Goal: Task Accomplishment & Management: Manage account settings

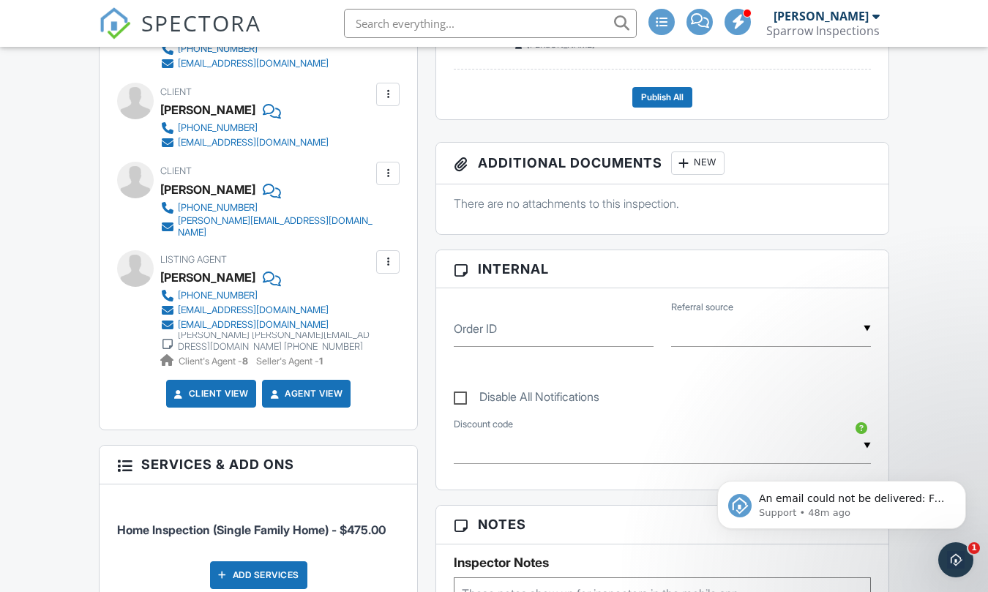
click at [335, 111] on div "Client Karen Henderson 847-910-7511 khend@comcast.net" at bounding box center [279, 116] width 239 height 67
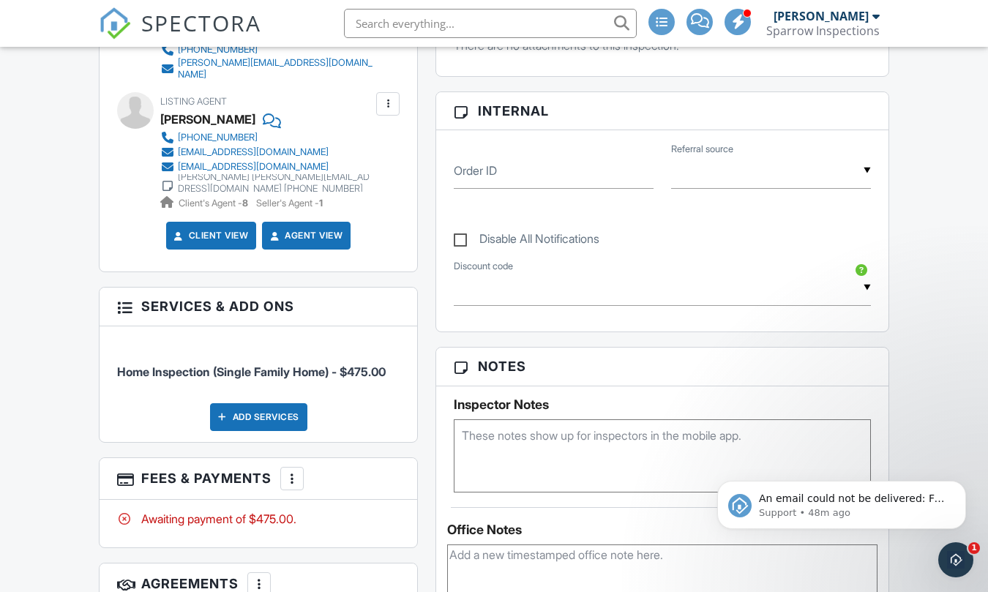
scroll to position [948, 0]
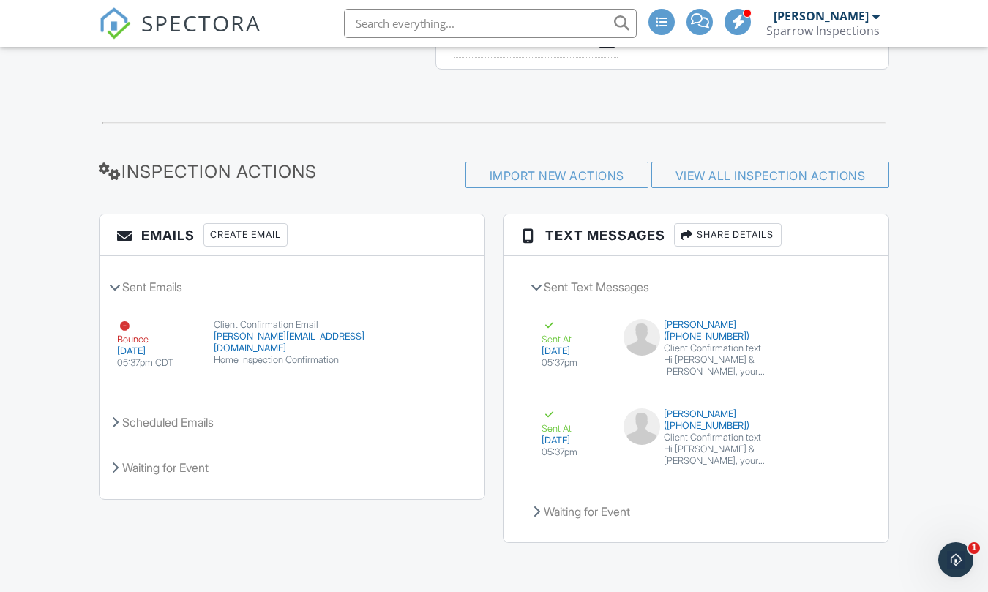
scroll to position [1701, 0]
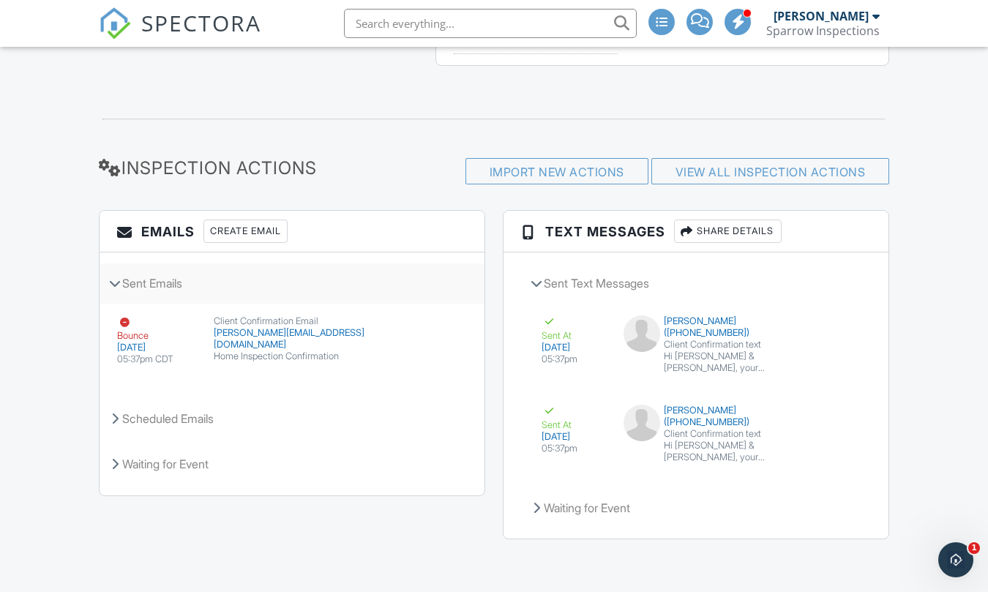
click at [154, 284] on div "Sent Emails" at bounding box center [292, 283] width 385 height 40
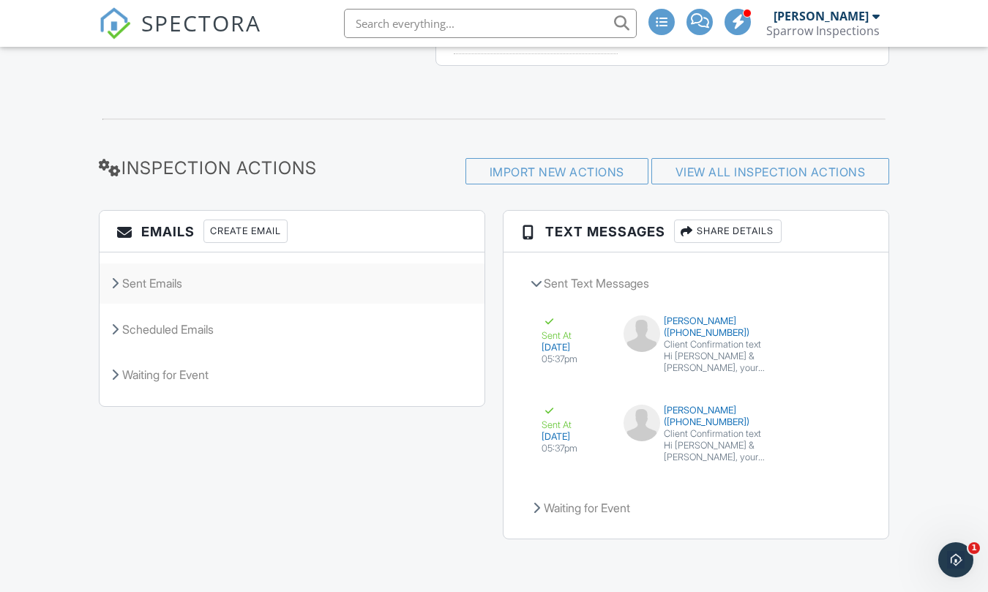
click at [154, 284] on div "Sent Emails" at bounding box center [292, 283] width 385 height 40
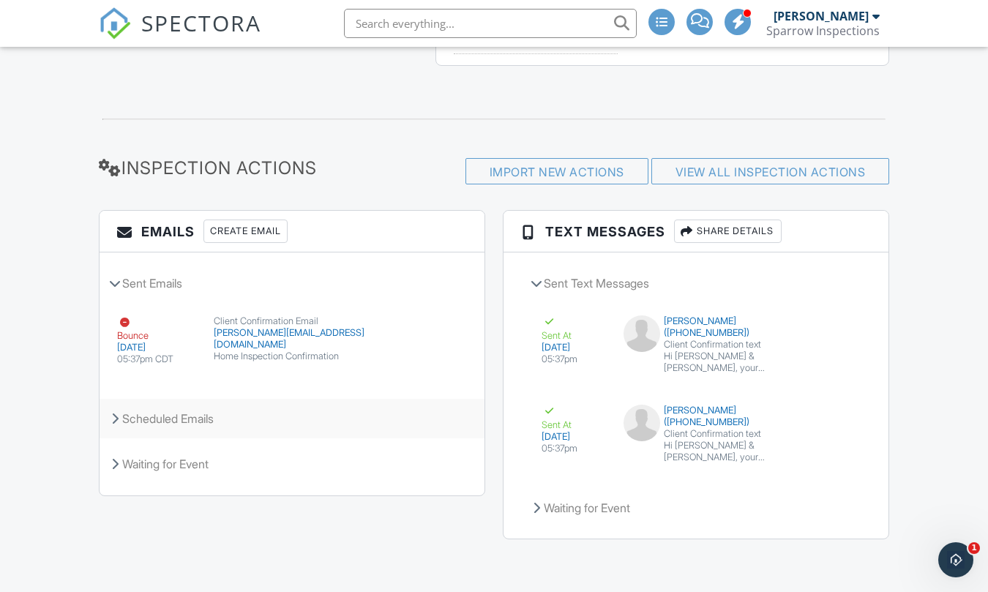
click at [171, 416] on div "Scheduled Emails" at bounding box center [292, 419] width 385 height 40
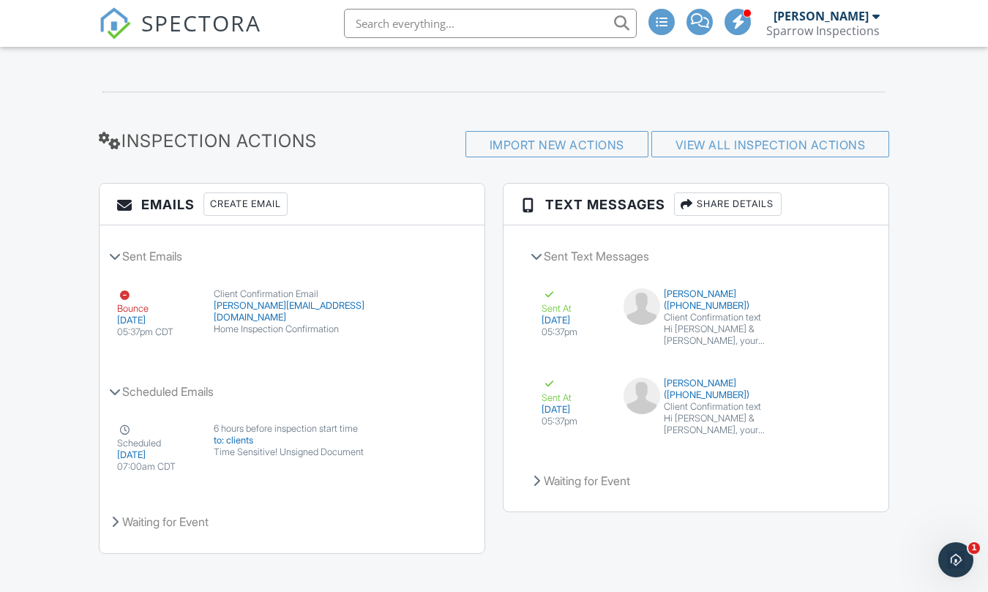
scroll to position [1742, 0]
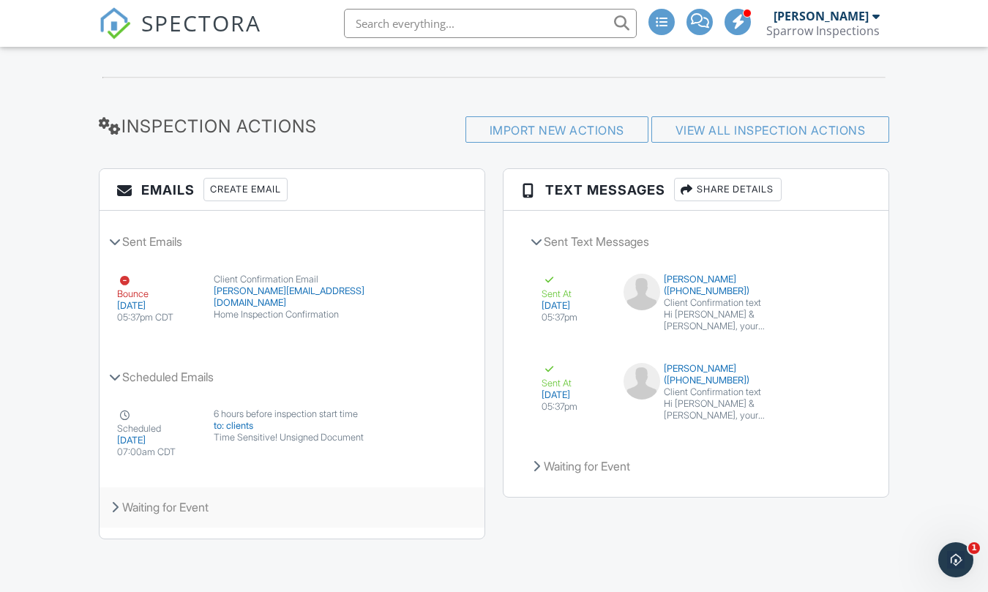
click at [157, 511] on div "Waiting for Event" at bounding box center [292, 507] width 385 height 40
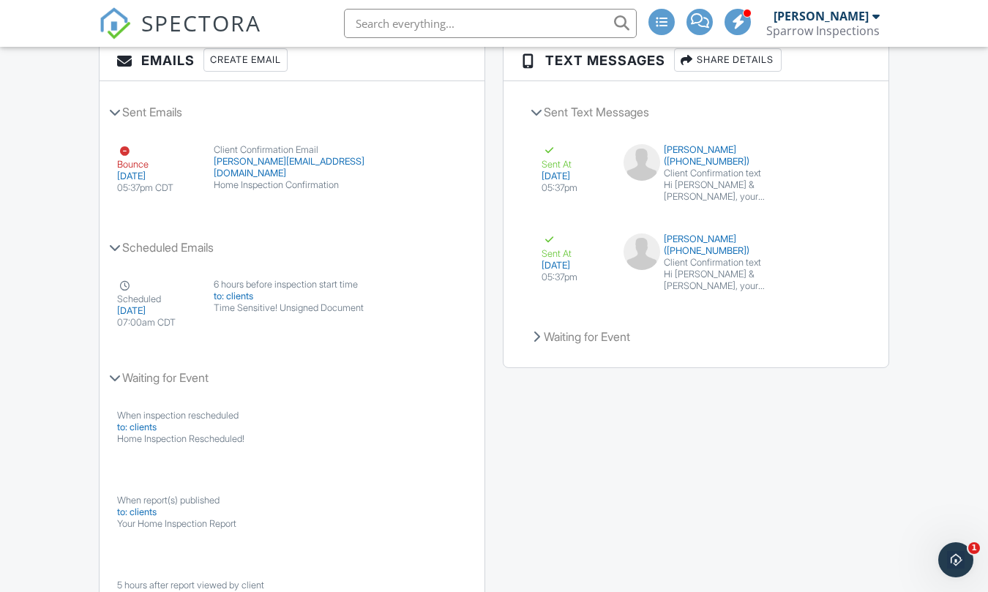
scroll to position [1643, 0]
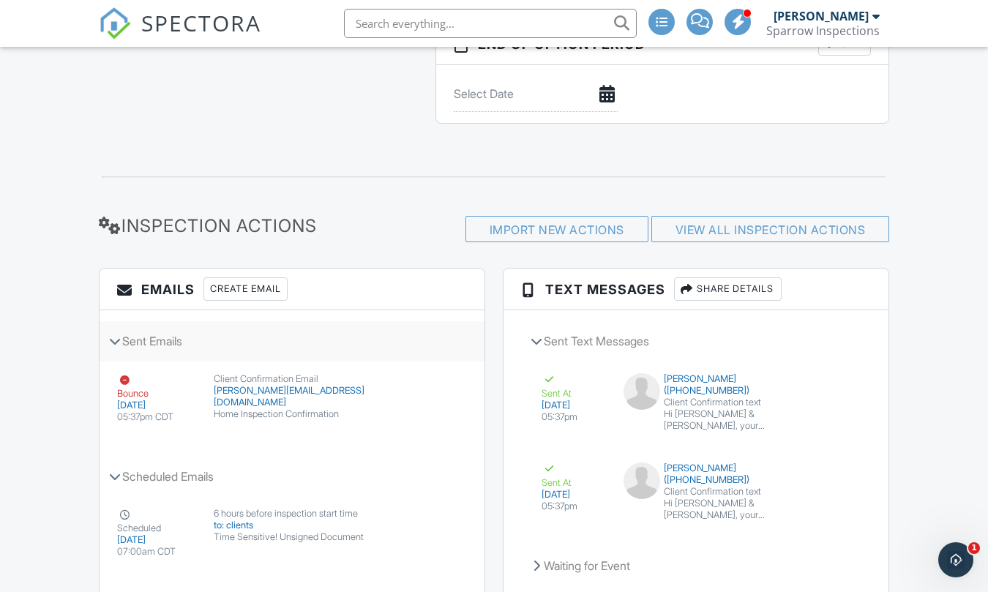
click at [173, 346] on div "Sent Emails" at bounding box center [292, 341] width 385 height 40
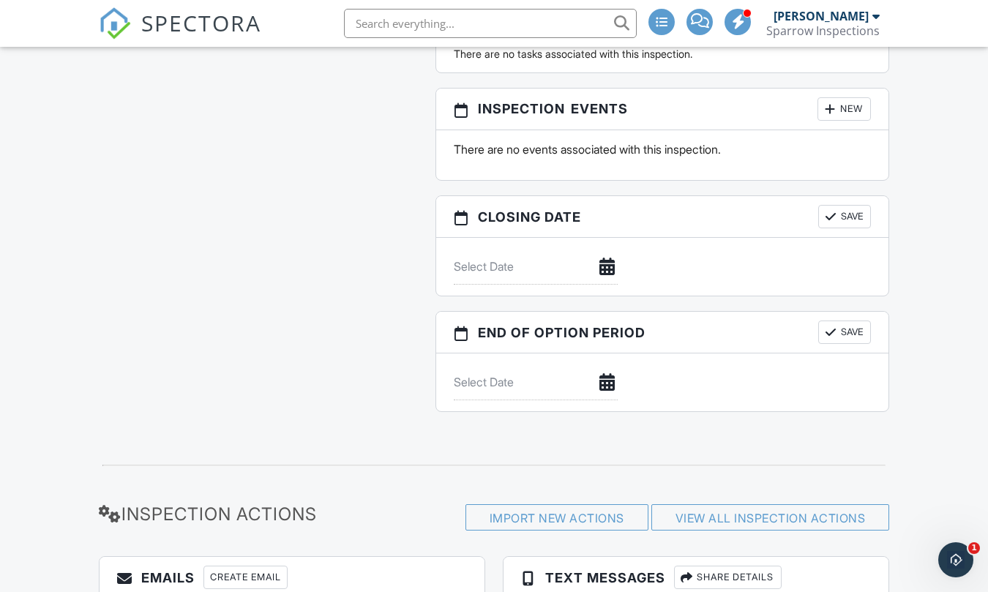
scroll to position [1789, 0]
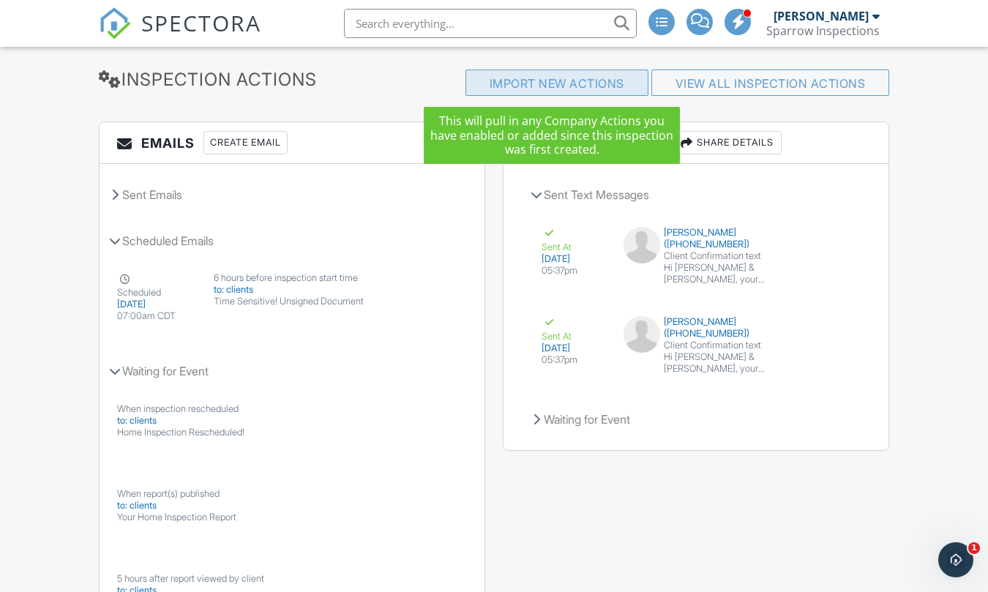
click at [570, 86] on div "Import New Actions" at bounding box center [556, 83] width 183 height 26
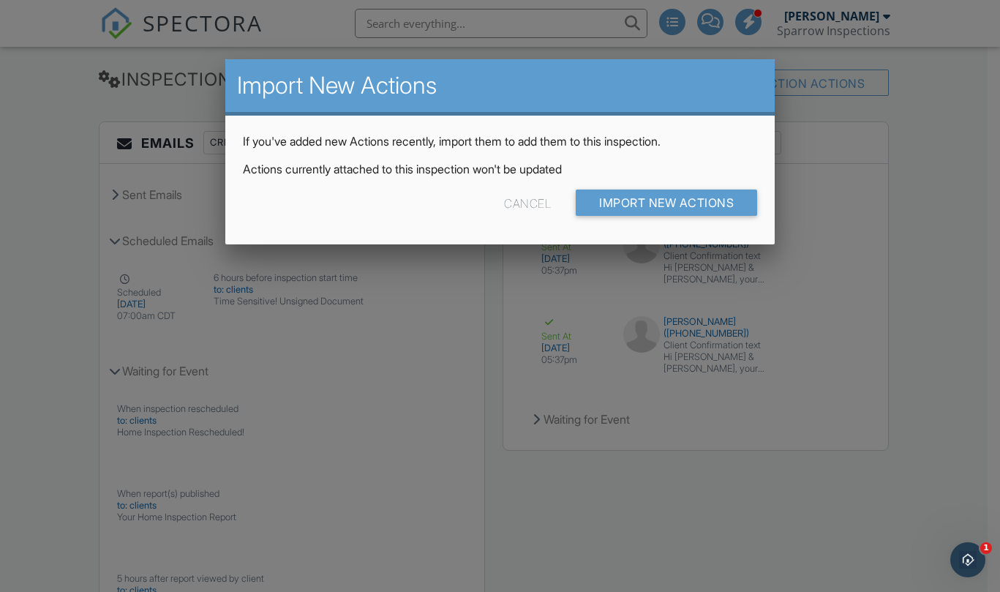
click at [933, 177] on div at bounding box center [500, 297] width 1000 height 740
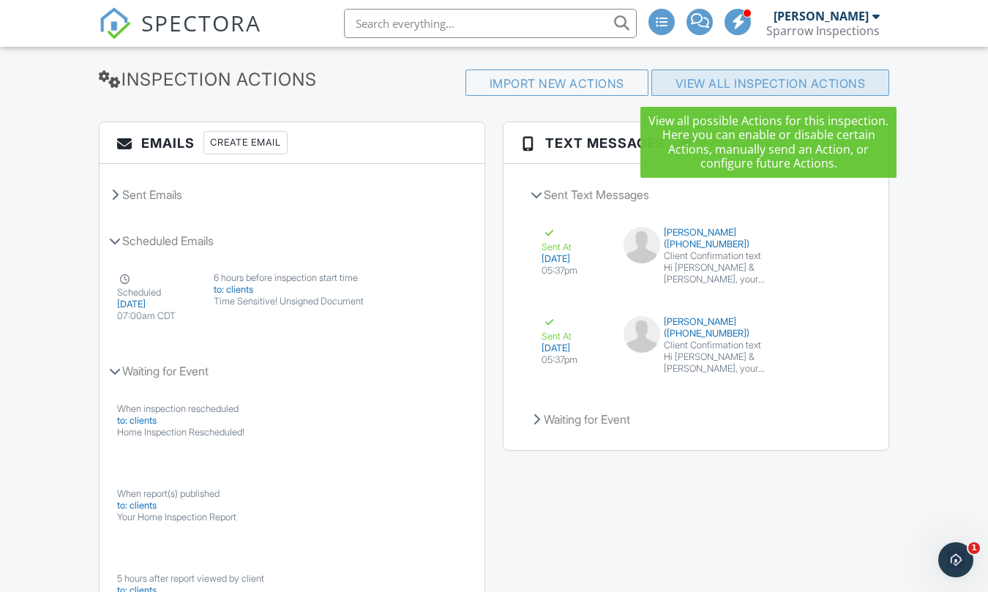
click at [723, 89] on link "View All Inspection Actions" at bounding box center [770, 83] width 190 height 15
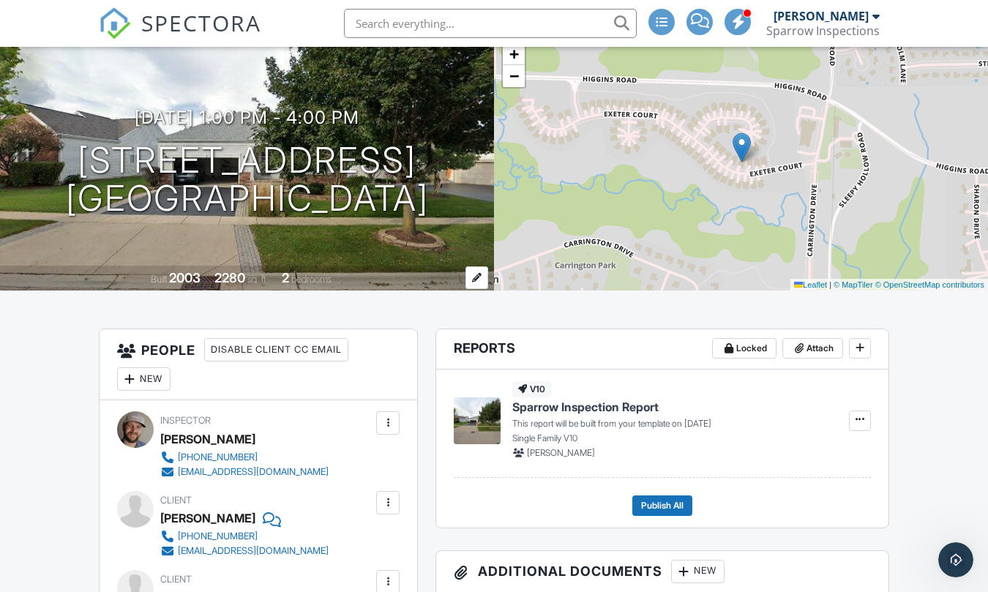
scroll to position [0, 0]
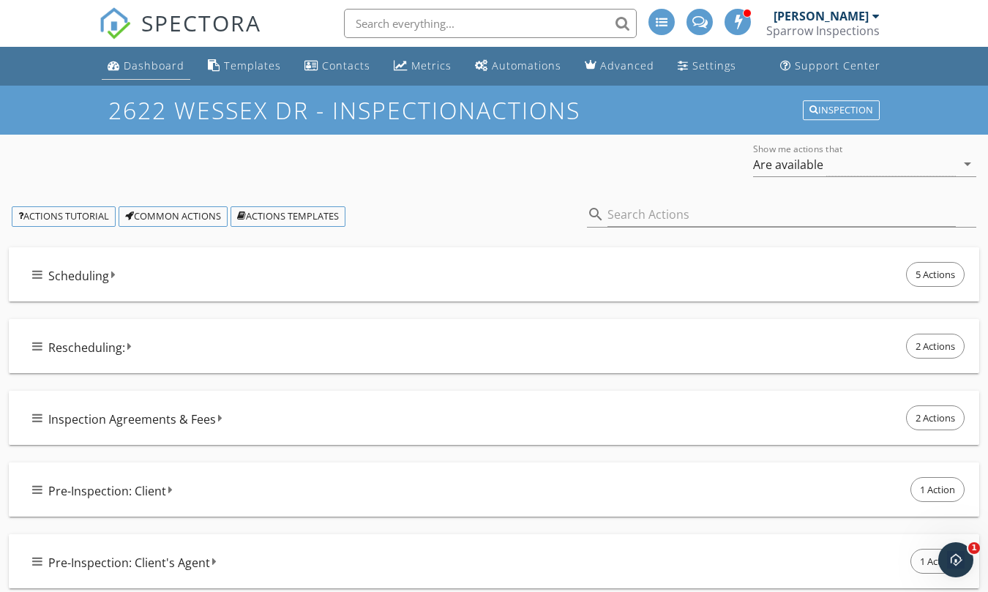
click at [149, 69] on div "Dashboard" at bounding box center [154, 66] width 61 height 14
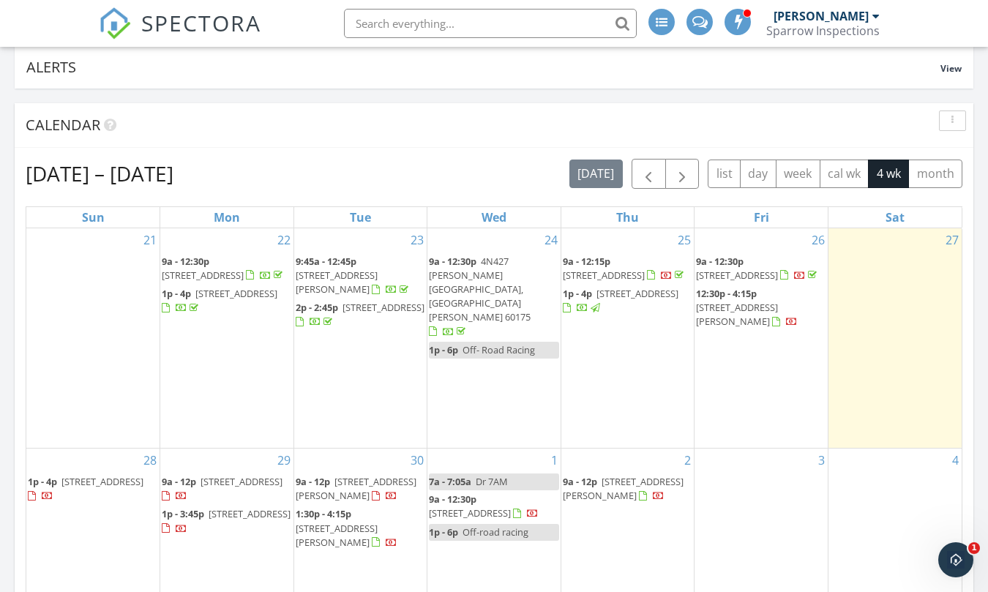
scroll to position [439, 0]
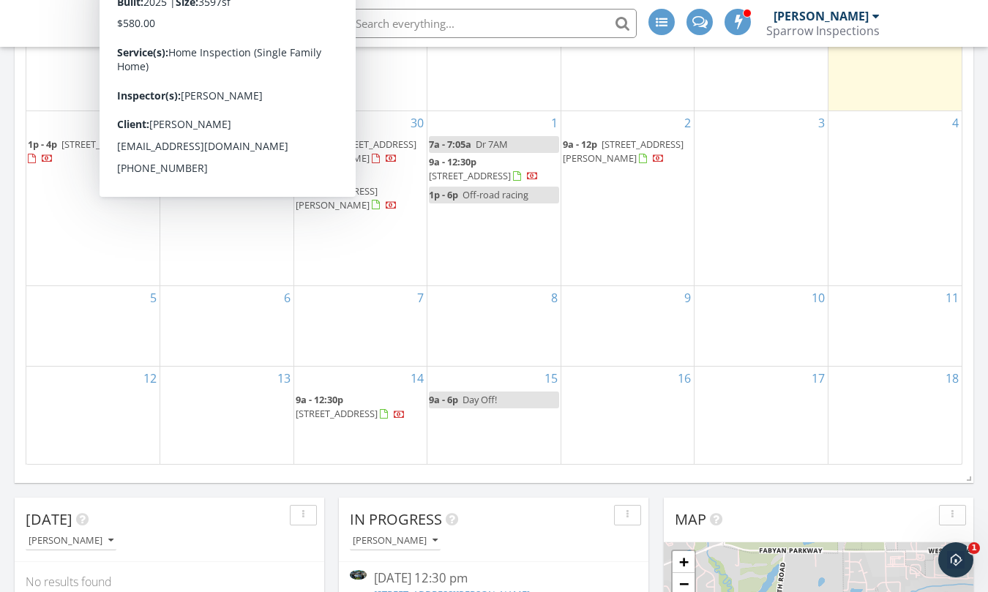
click at [80, 217] on div "28 1p - 4p 2622 Wessex Dr, West Dundee 60118" at bounding box center [92, 198] width 133 height 174
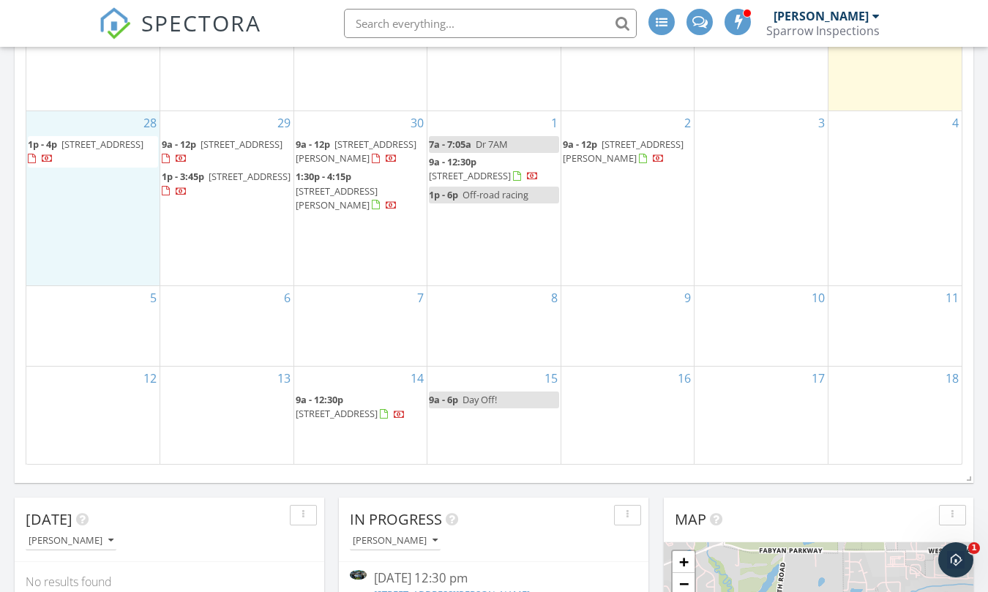
click at [88, 138] on span "2622 Wessex Dr, West Dundee 60118" at bounding box center [102, 144] width 82 height 13
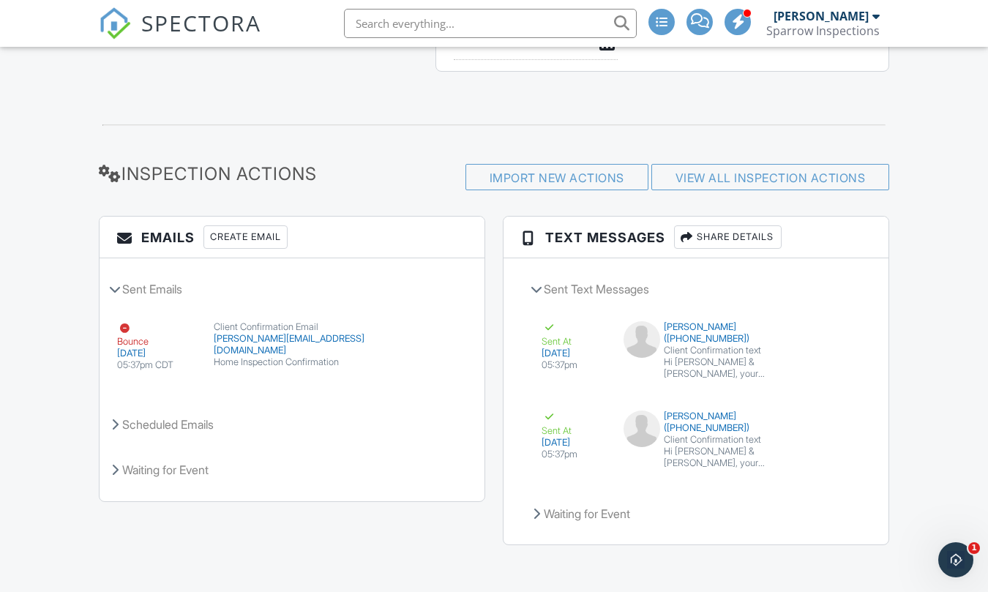
scroll to position [1701, 0]
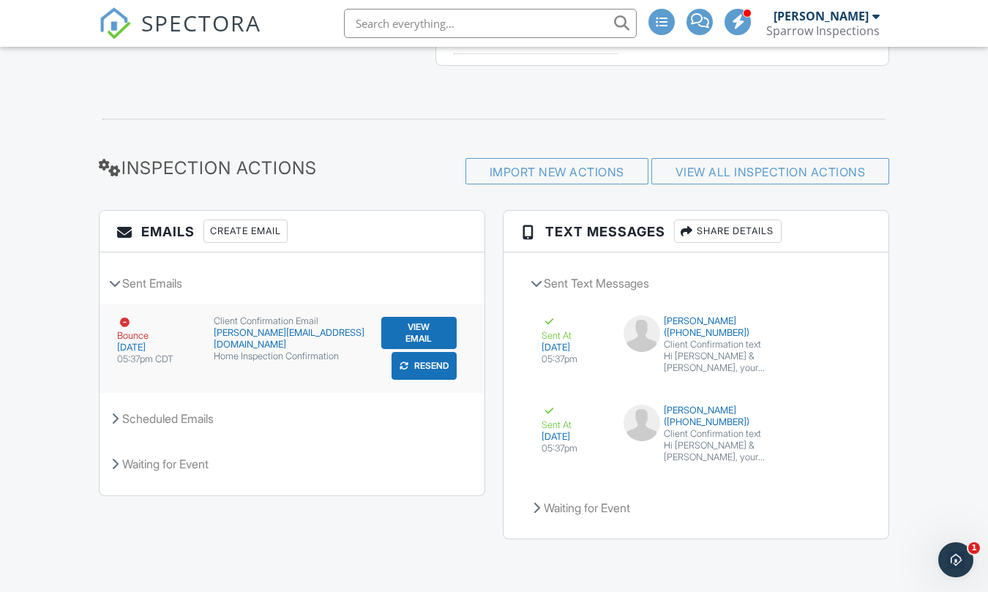
click at [393, 330] on button "View Email" at bounding box center [419, 333] width 76 height 32
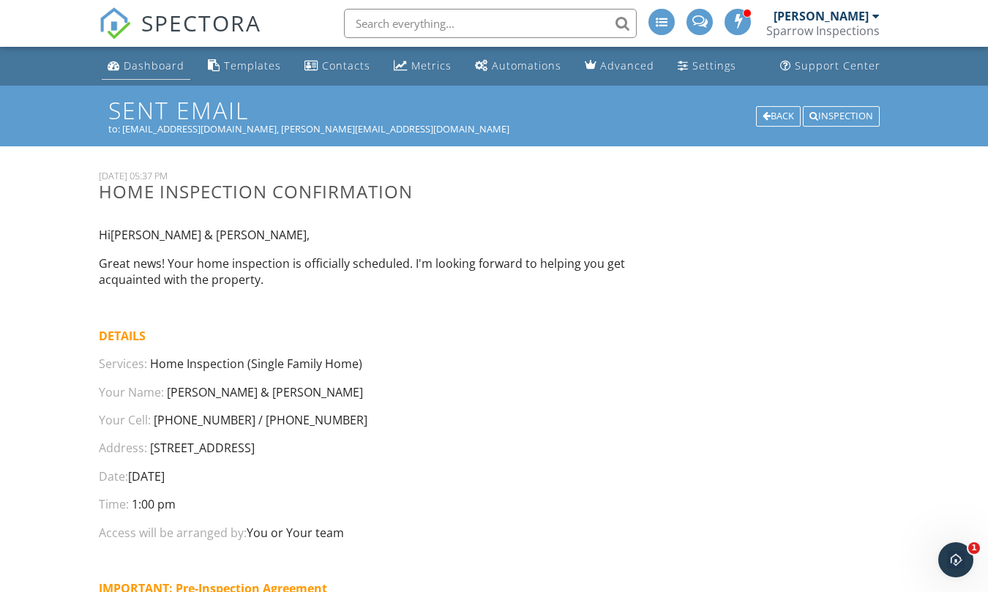
click at [149, 67] on div "Dashboard" at bounding box center [154, 66] width 61 height 14
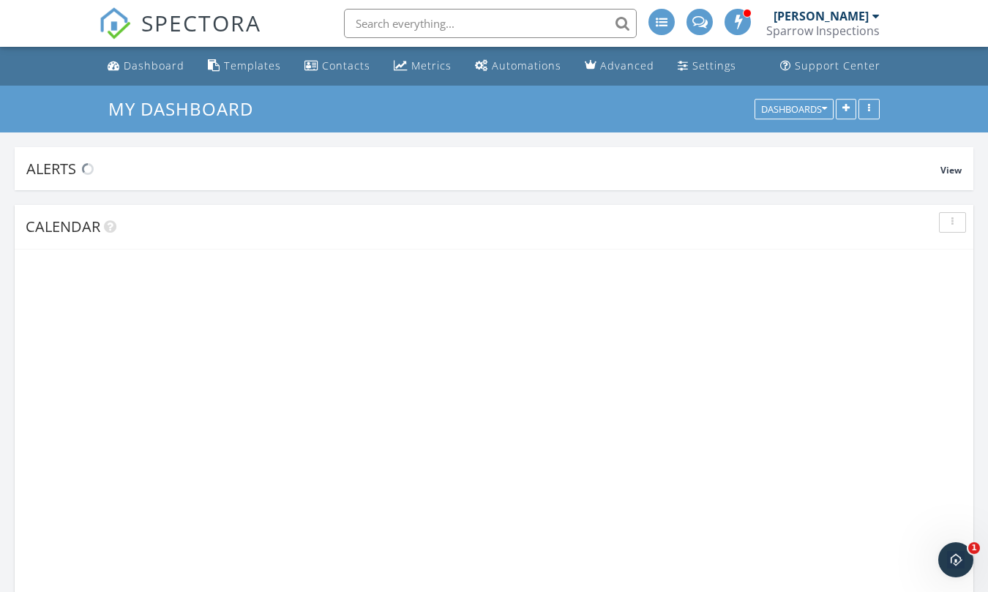
scroll to position [1687, 1013]
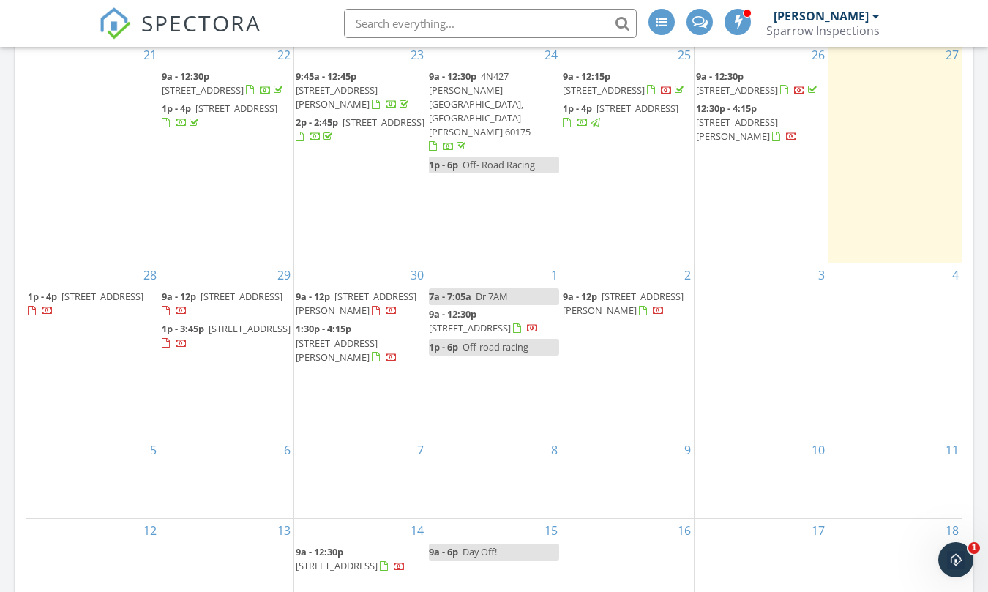
scroll to position [293, 0]
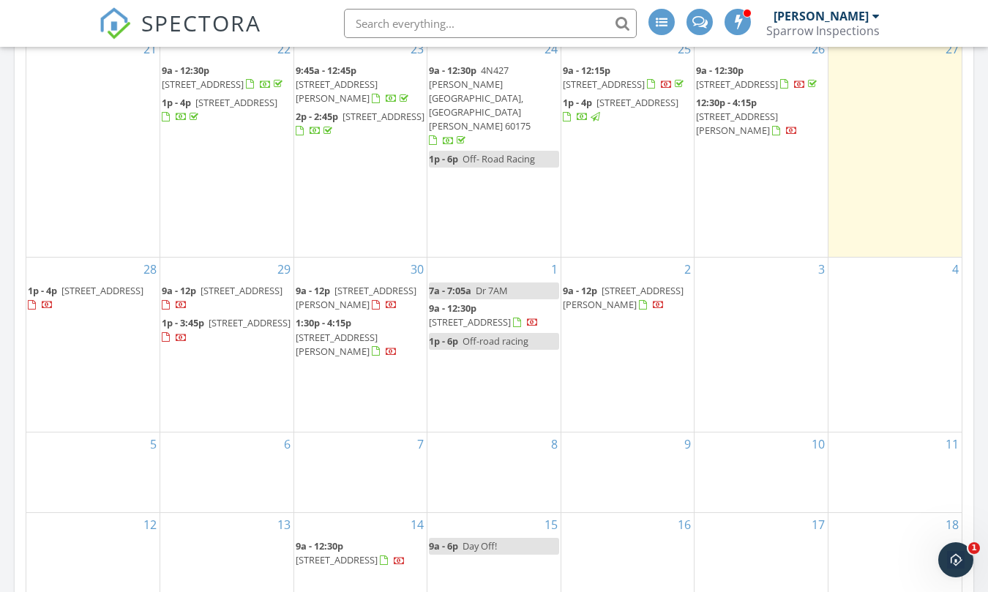
click at [91, 284] on span "2622 Wessex Dr, West Dundee 60118" at bounding box center [102, 290] width 82 height 13
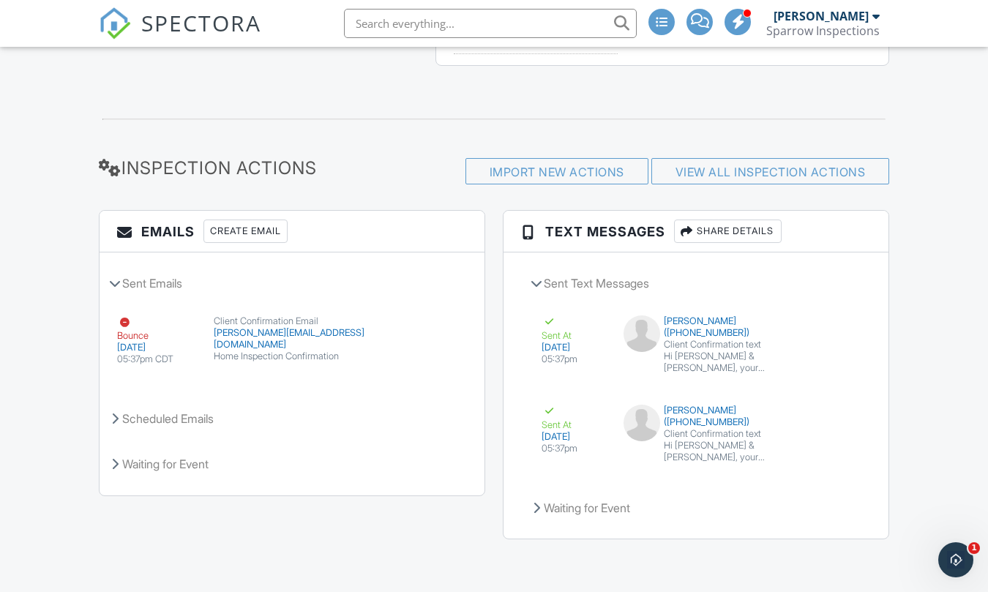
click at [244, 234] on div "Create Email" at bounding box center [245, 231] width 84 height 23
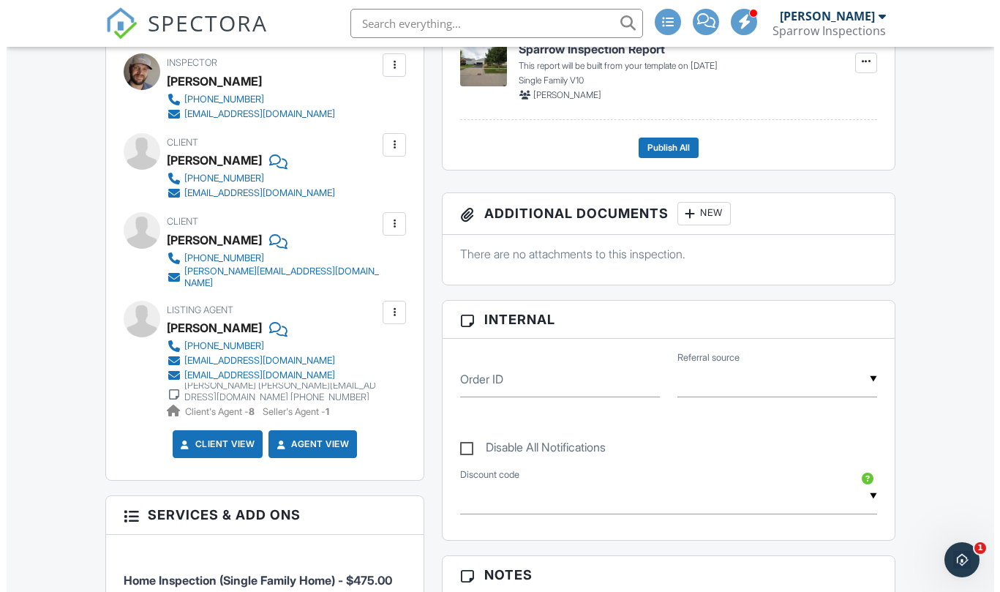
scroll to position [457, 0]
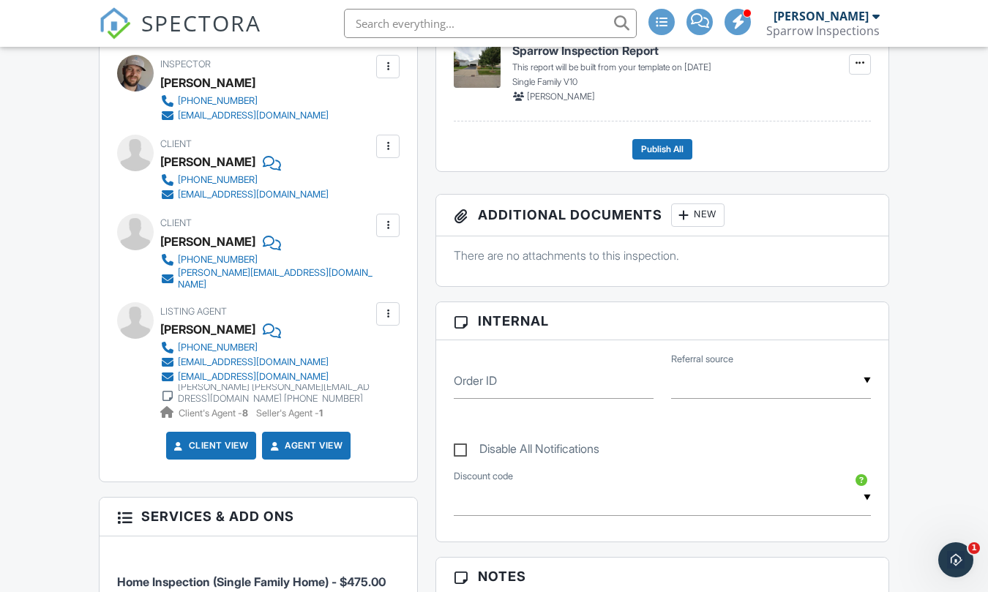
click at [397, 303] on div at bounding box center [387, 313] width 23 height 23
click at [355, 348] on li "Edit" at bounding box center [353, 358] width 75 height 37
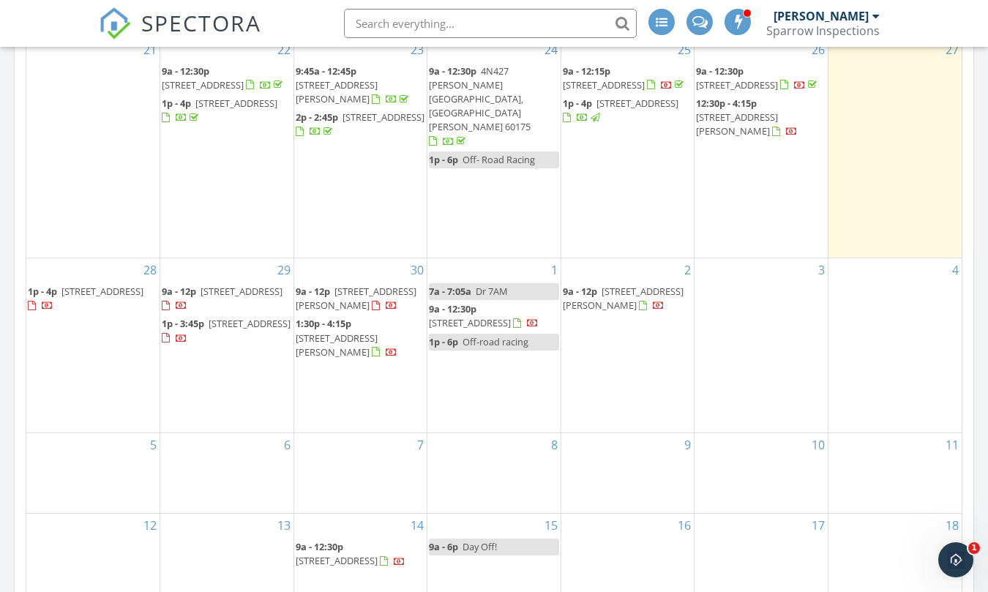
scroll to position [293, 0]
click at [110, 284] on span "2622 Wessex Dr, West Dundee 60118" at bounding box center [102, 290] width 82 height 13
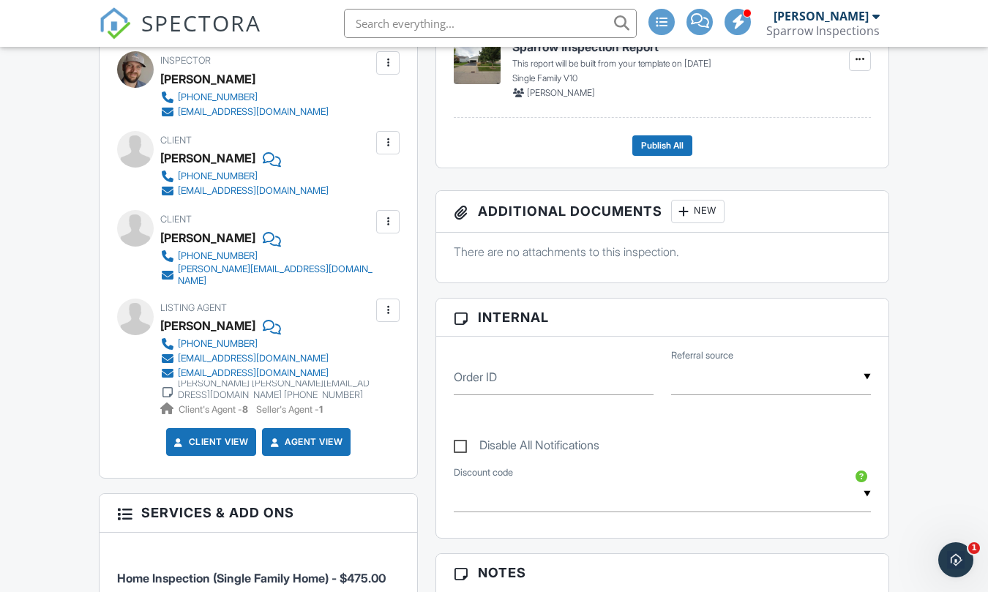
scroll to position [457, 0]
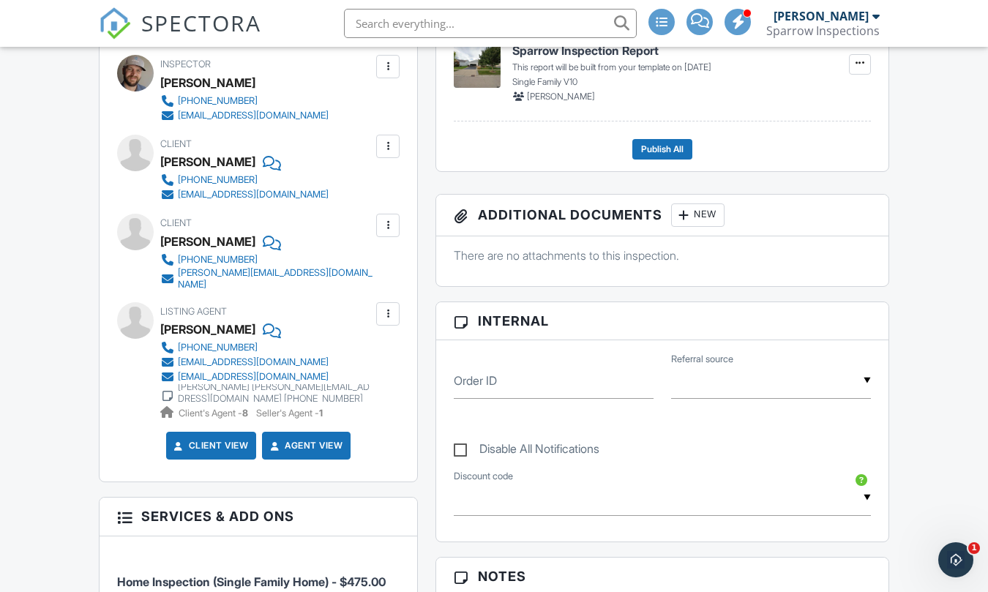
click at [386, 307] on div at bounding box center [387, 314] width 15 height 15
click at [356, 348] on li "Edit" at bounding box center [353, 358] width 75 height 37
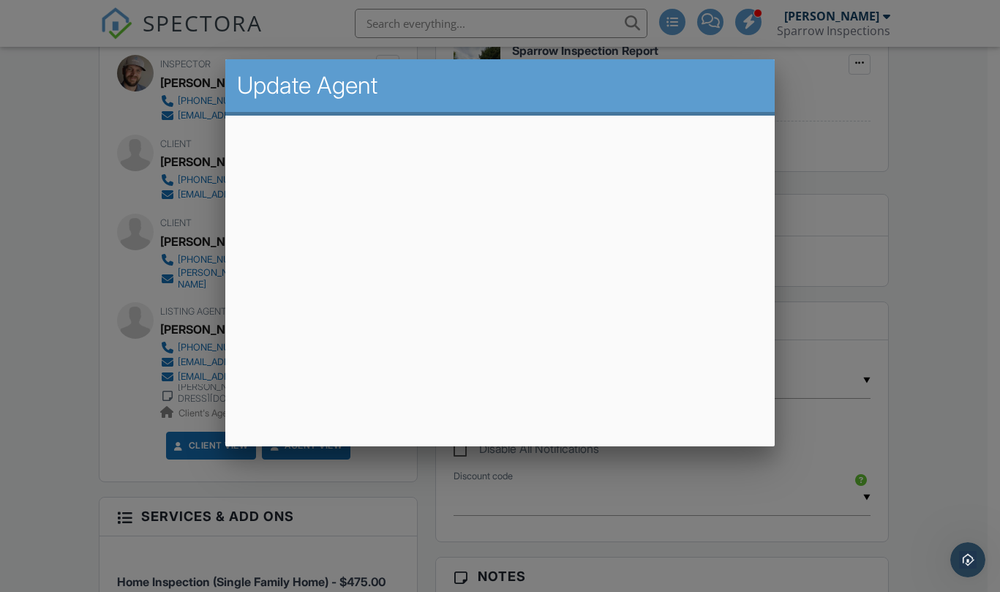
click at [72, 239] on div at bounding box center [500, 297] width 1000 height 740
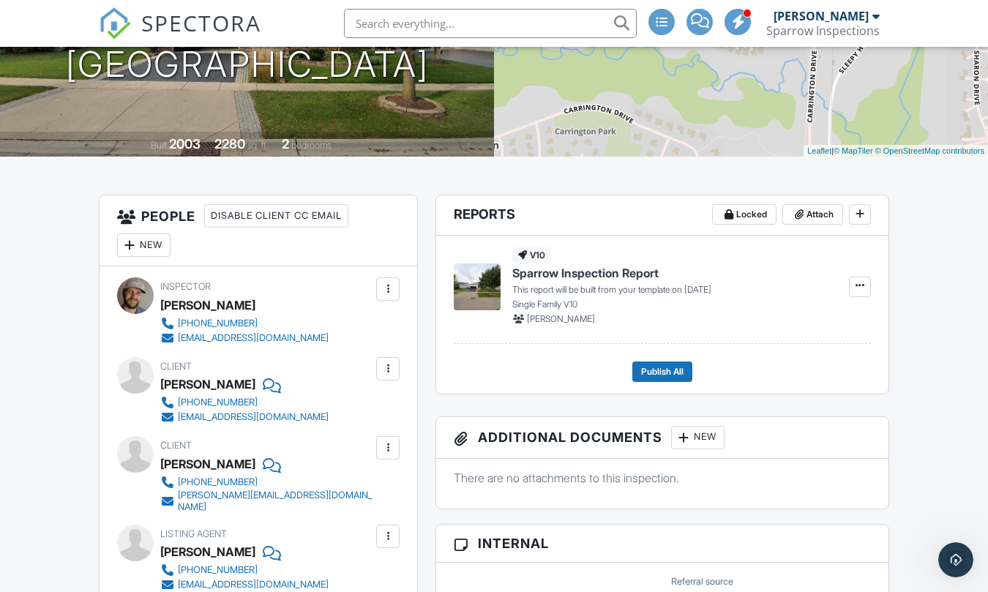
scroll to position [0, 0]
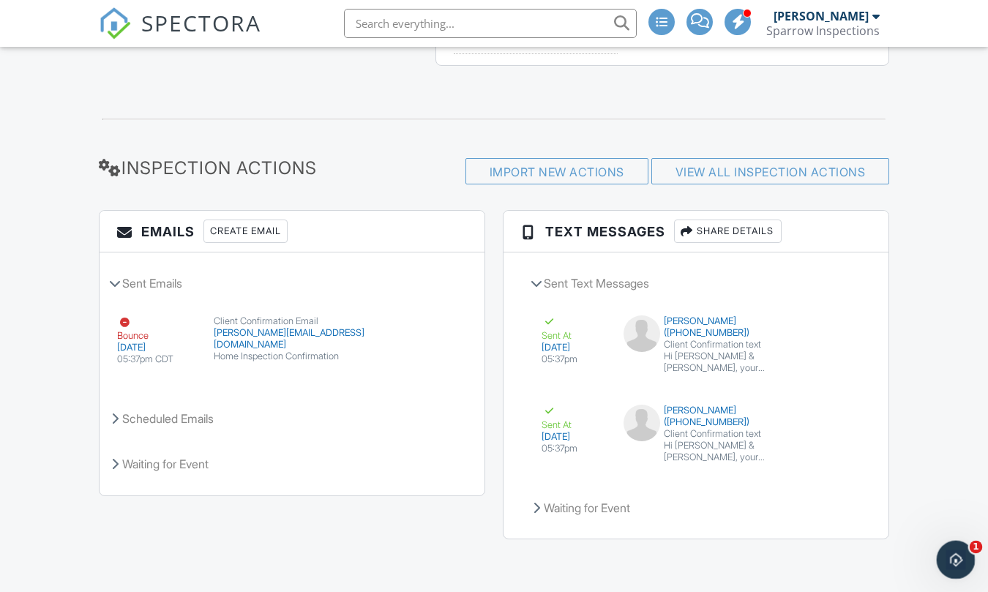
click at [961, 561] on div "Open Intercom Messenger" at bounding box center [953, 557] width 48 height 48
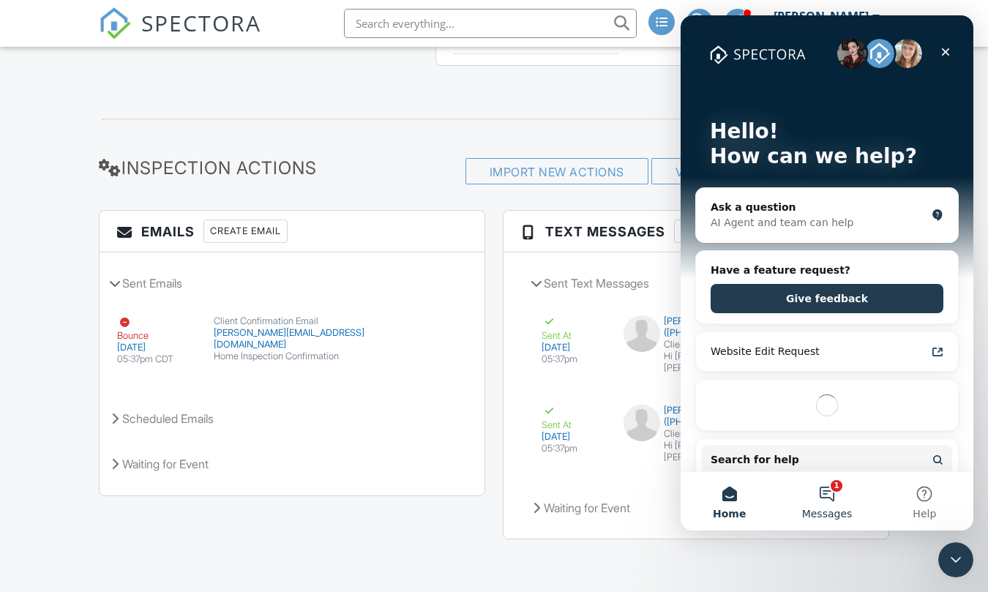
click at [831, 492] on button "1 Messages" at bounding box center [826, 501] width 97 height 59
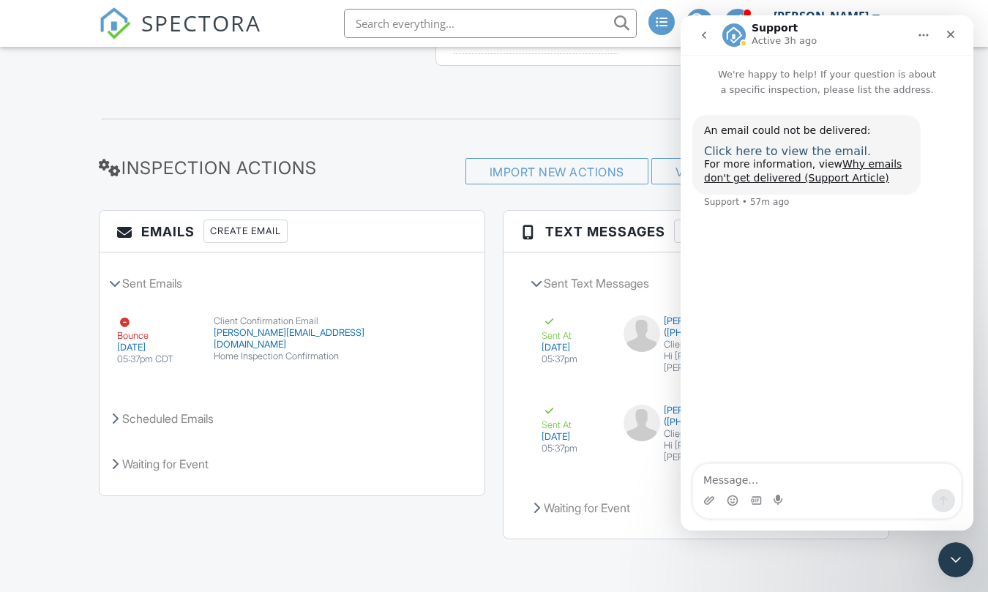
click at [743, 145] on span "Click here to view the email." at bounding box center [787, 151] width 167 height 14
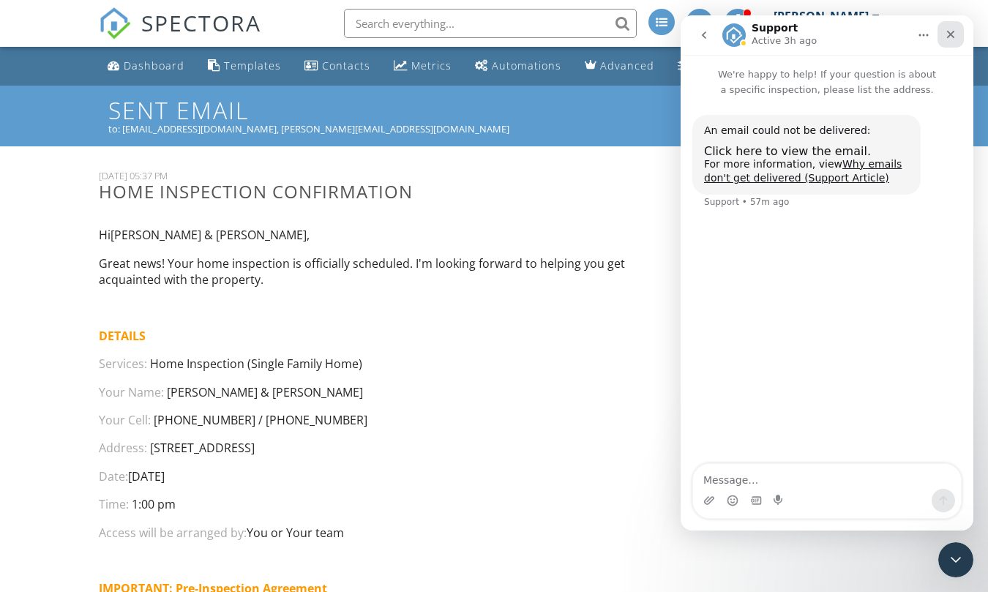
click at [951, 37] on icon "Close" at bounding box center [951, 35] width 12 height 12
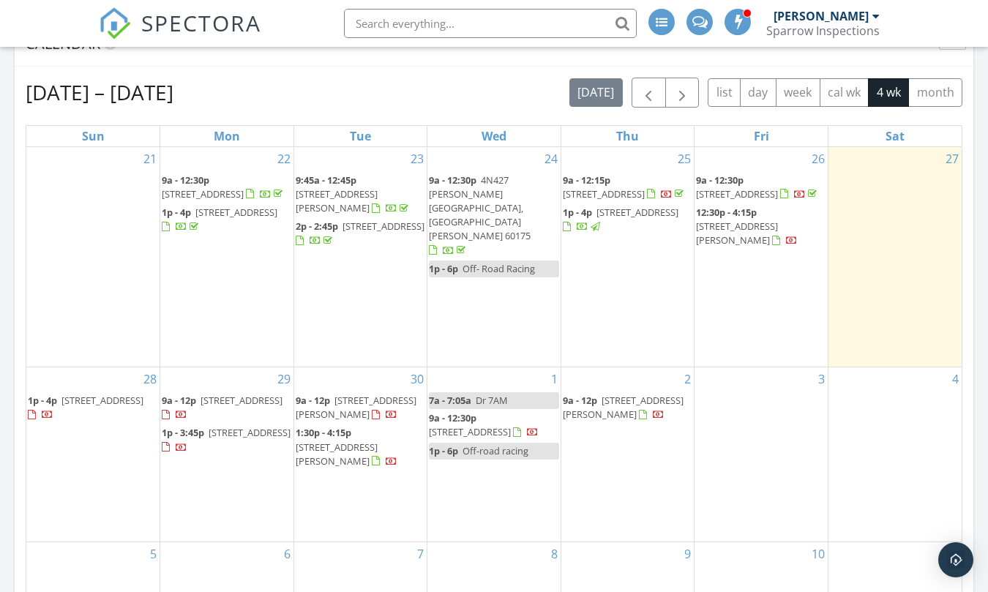
scroll to position [293, 0]
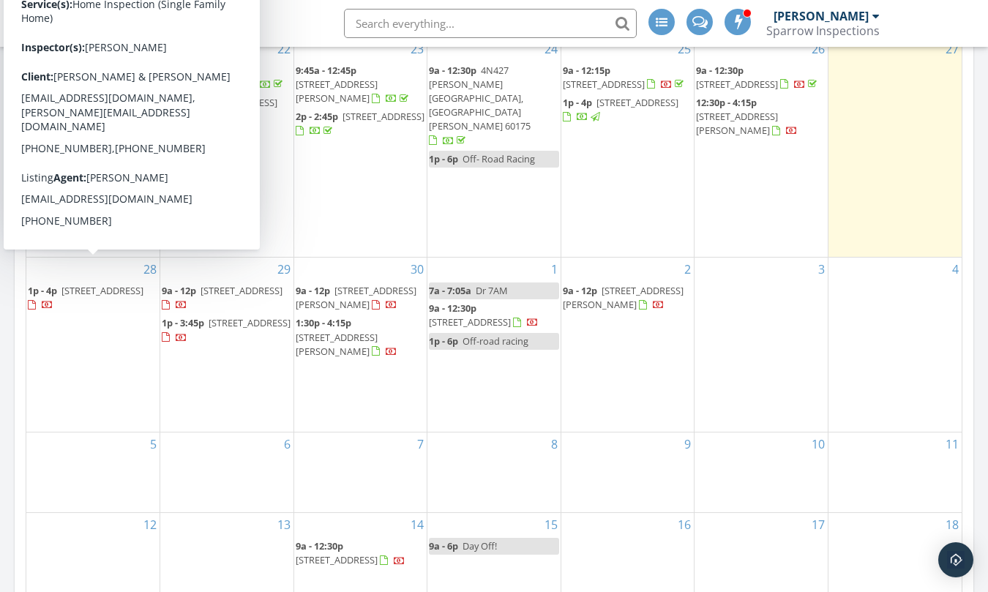
click at [85, 284] on span "2622 Wessex Dr, West Dundee 60118" at bounding box center [102, 290] width 82 height 13
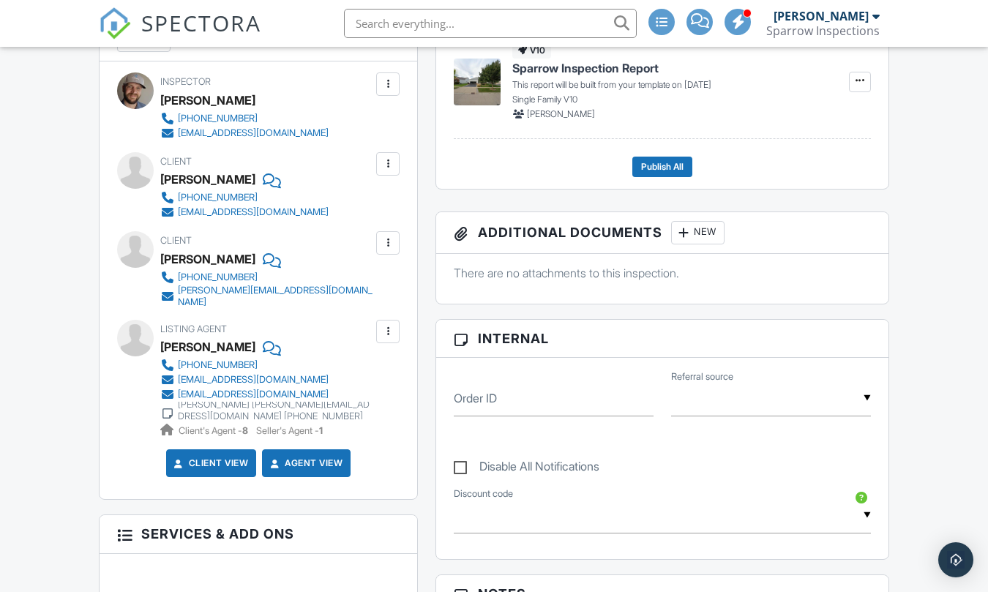
click at [390, 326] on div at bounding box center [387, 331] width 15 height 15
click at [359, 403] on li "Remove" at bounding box center [353, 412] width 75 height 37
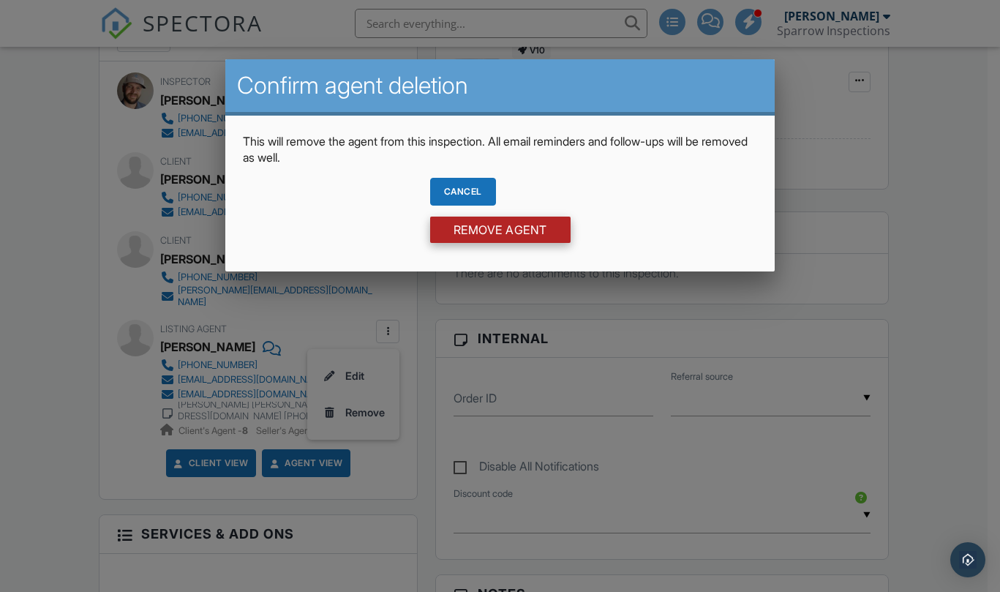
click at [483, 235] on input "Remove Agent" at bounding box center [500, 230] width 140 height 26
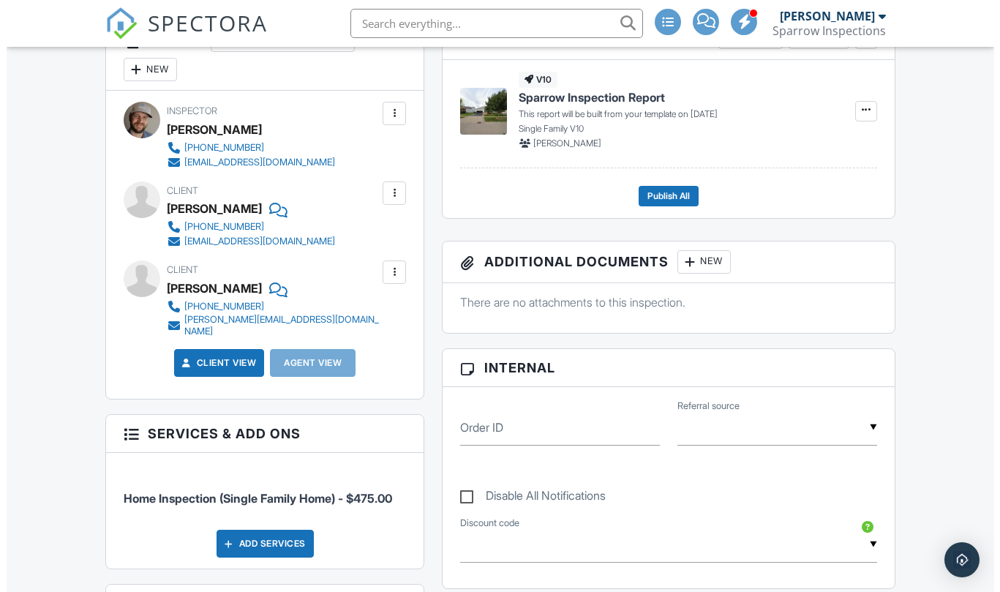
scroll to position [337, 0]
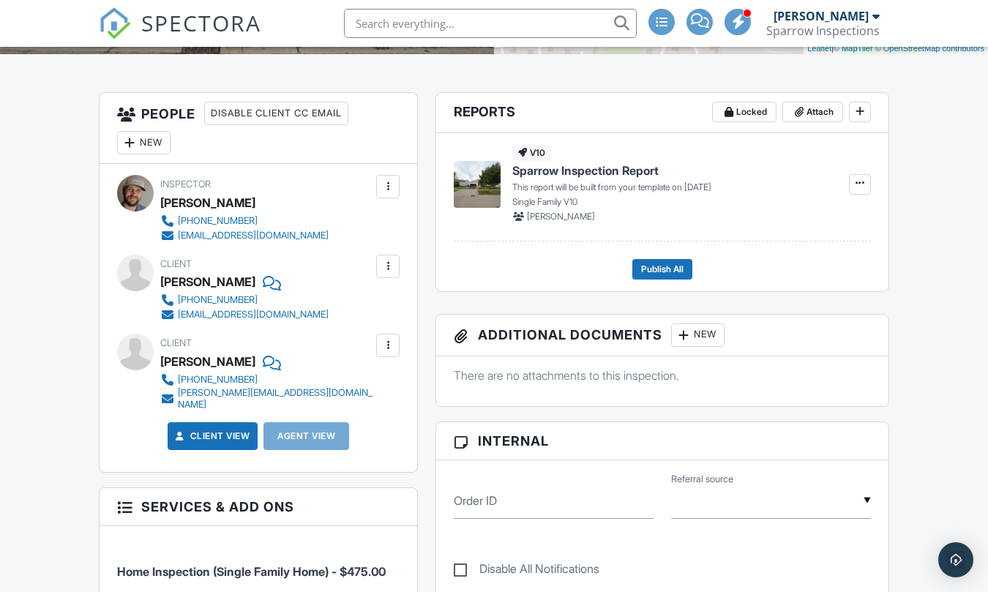
click at [132, 144] on div at bounding box center [129, 142] width 15 height 15
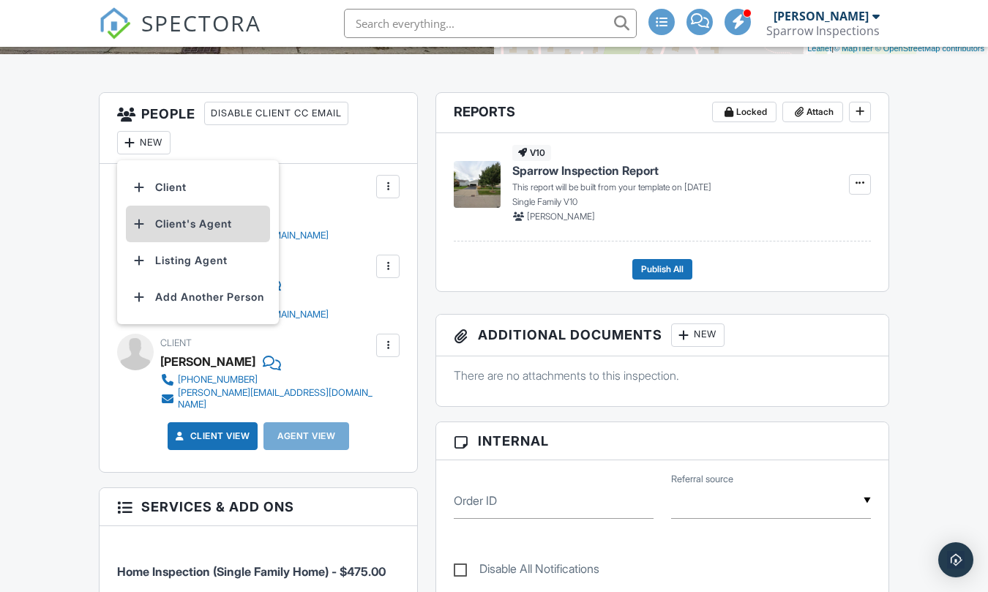
click at [179, 222] on li "Client's Agent" at bounding box center [198, 224] width 144 height 37
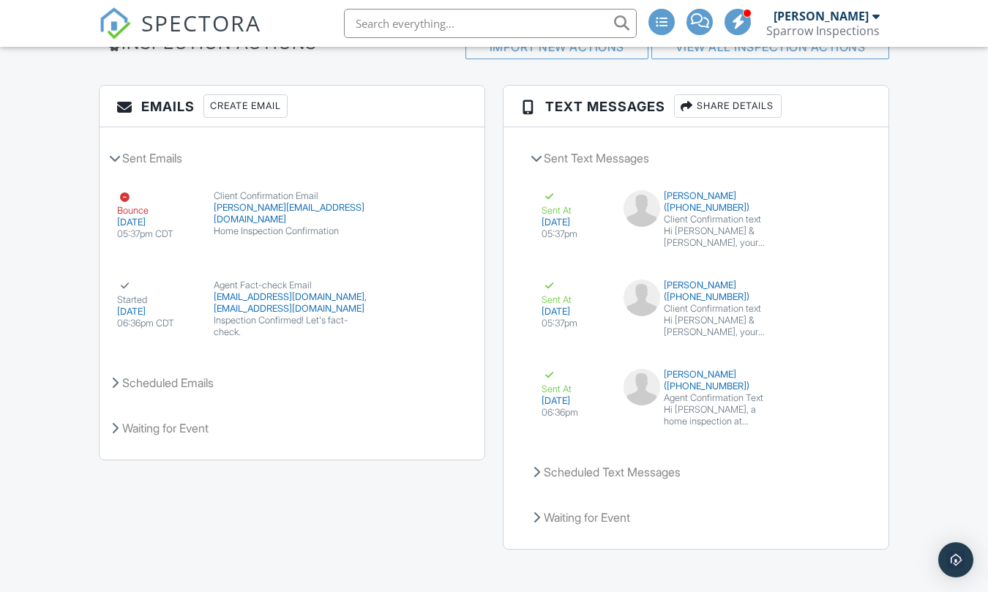
scroll to position [1840, 0]
